Goal: Transaction & Acquisition: Purchase product/service

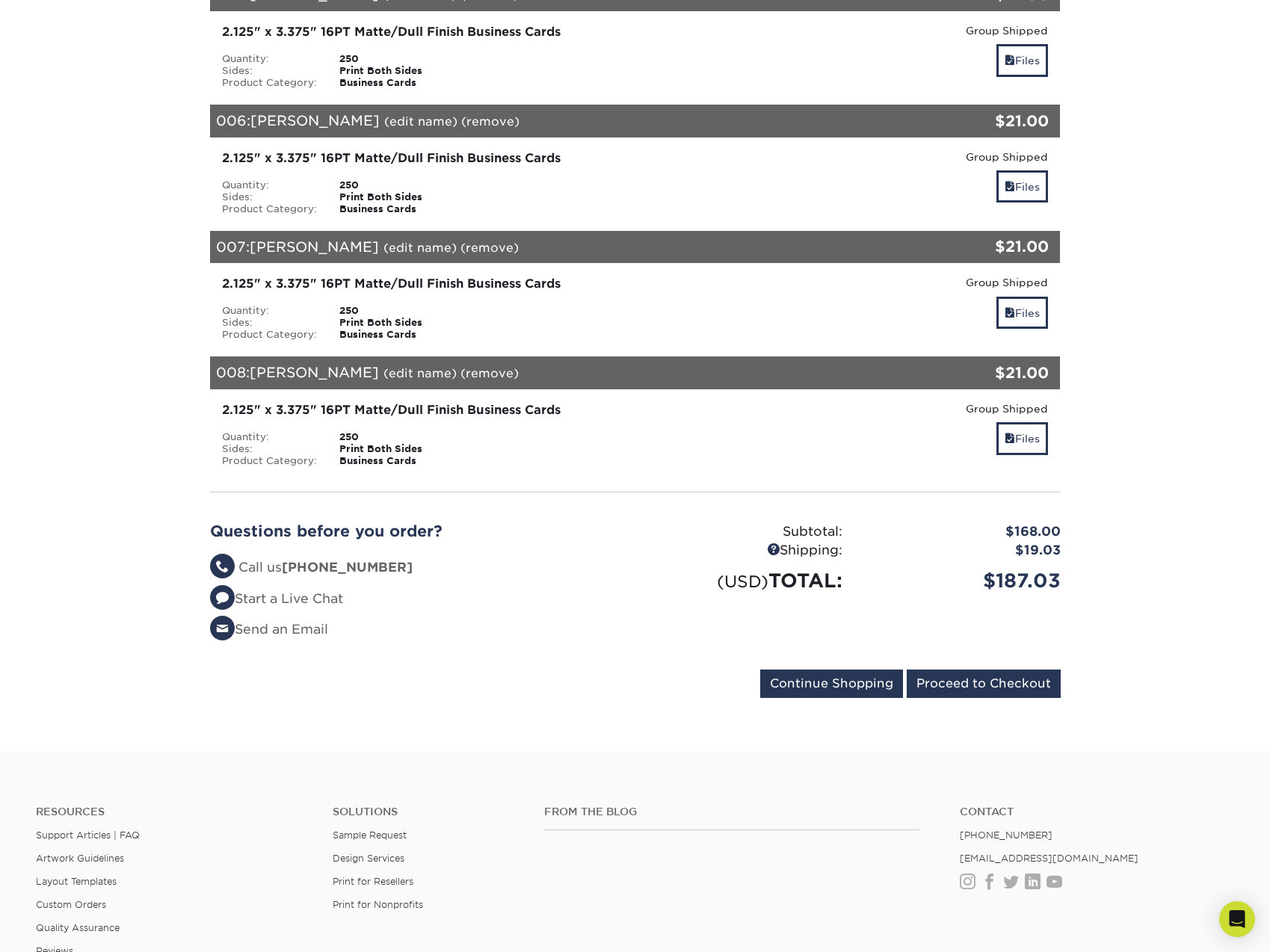
scroll to position [744, 0]
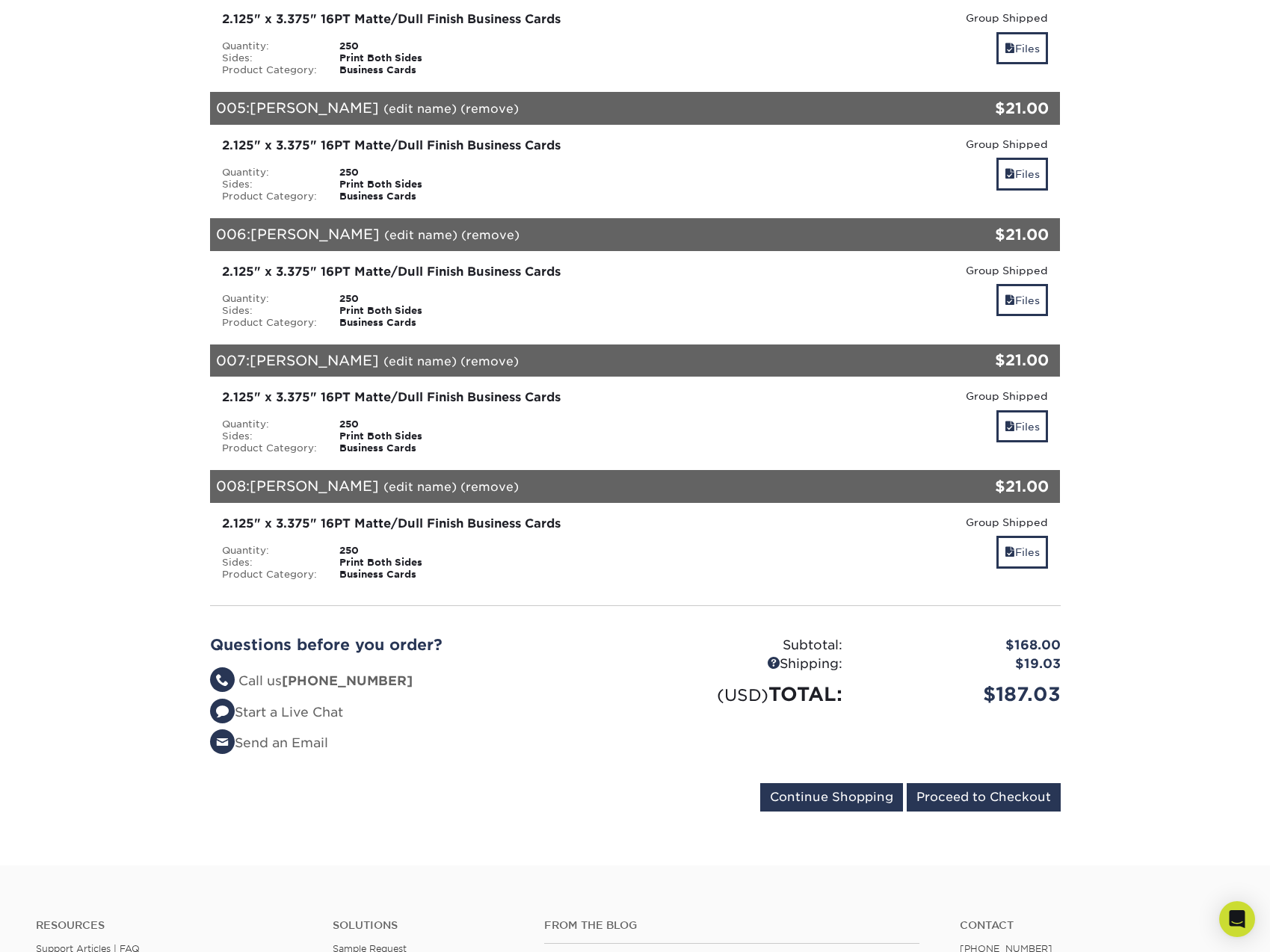
scroll to position [747, 0]
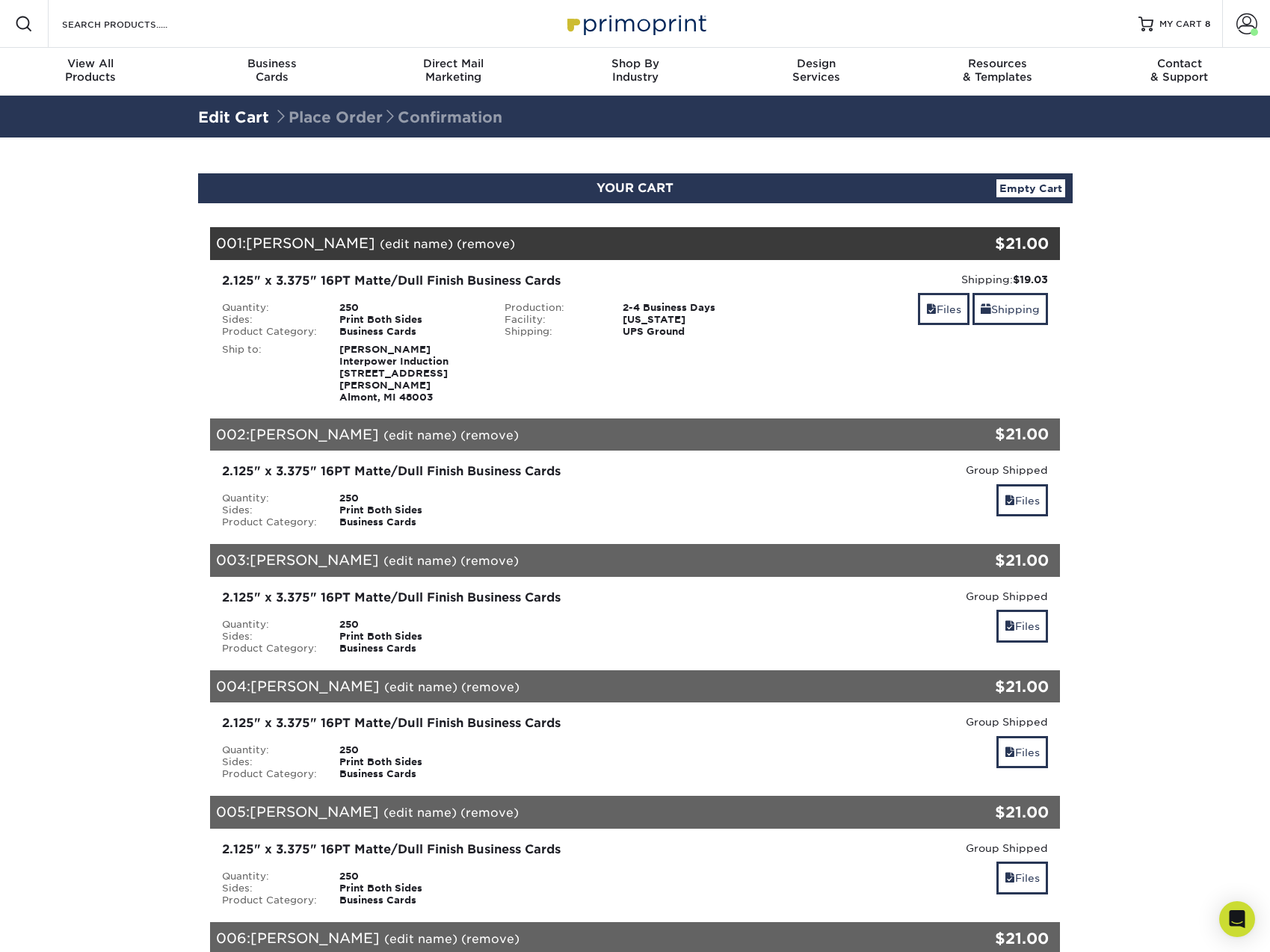
click at [1136, 363] on section "YOUR CART Empty Cart Your Cart is Empty View Account Active Orders Order Histor…" at bounding box center [635, 853] width 1270 height 1431
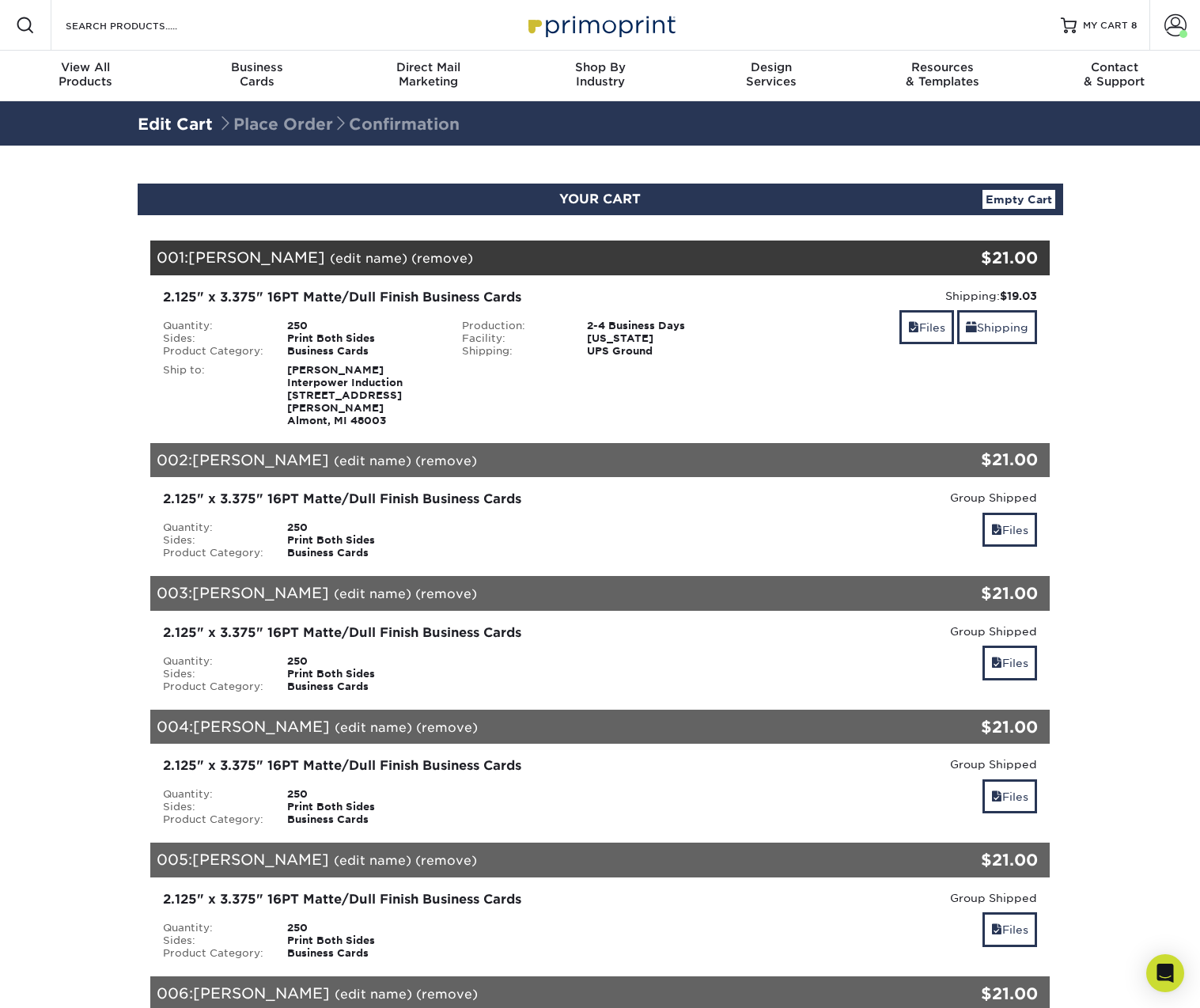
click at [1099, 276] on section "YOUR CART Empty Cart Your Cart is Empty View Account Active Orders Order Histor…" at bounding box center [600, 904] width 1200 height 1515
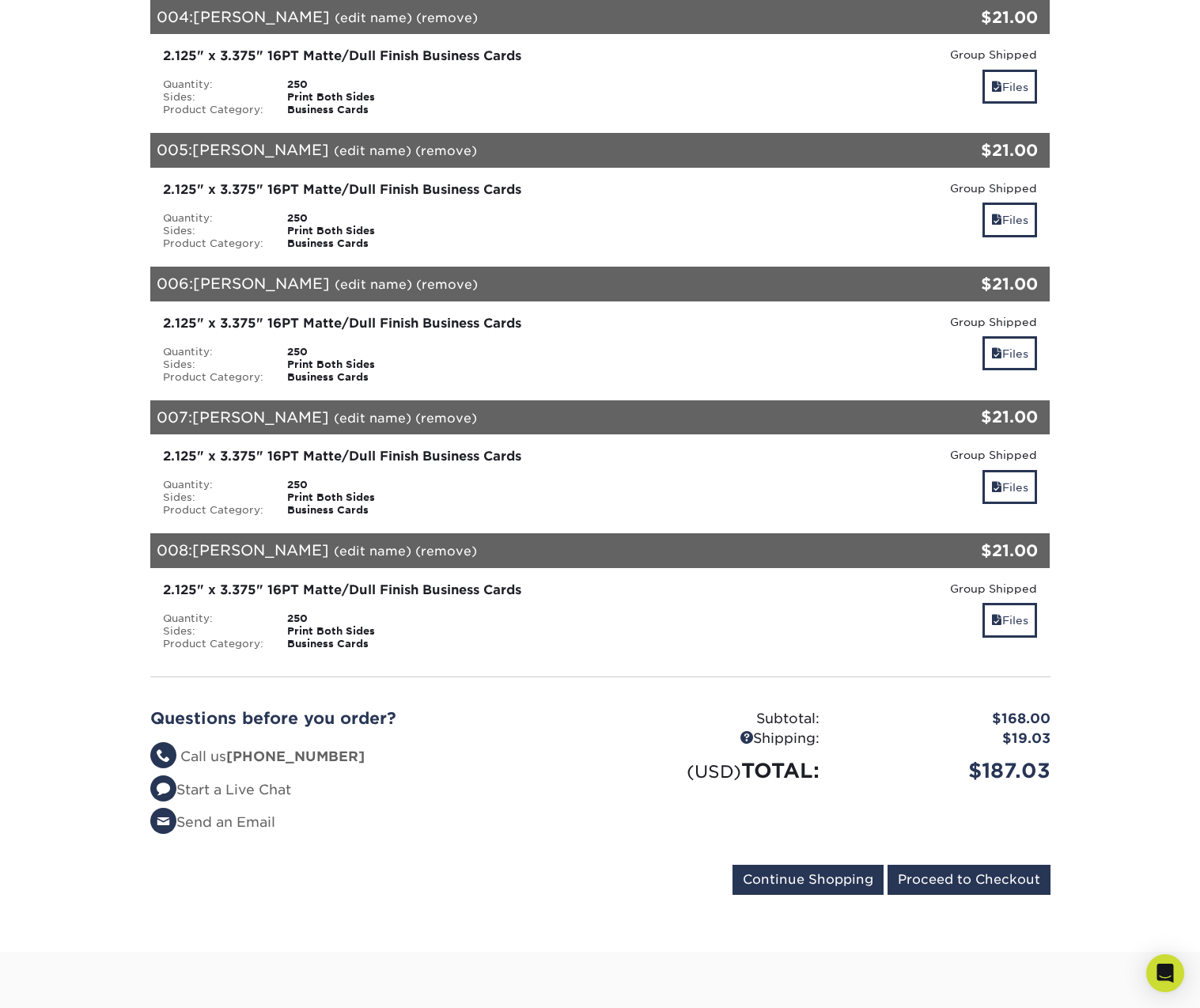
scroll to position [712, 0]
